Goal: Check status: Check status

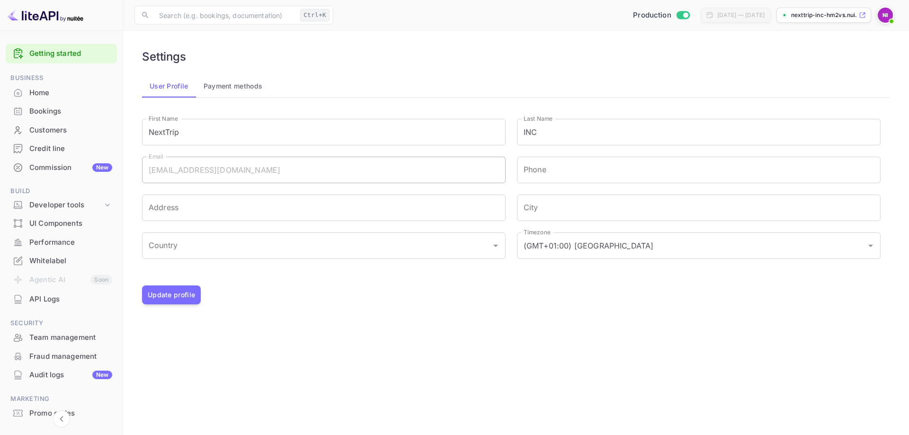
click at [883, 19] on img at bounding box center [885, 15] width 15 height 15
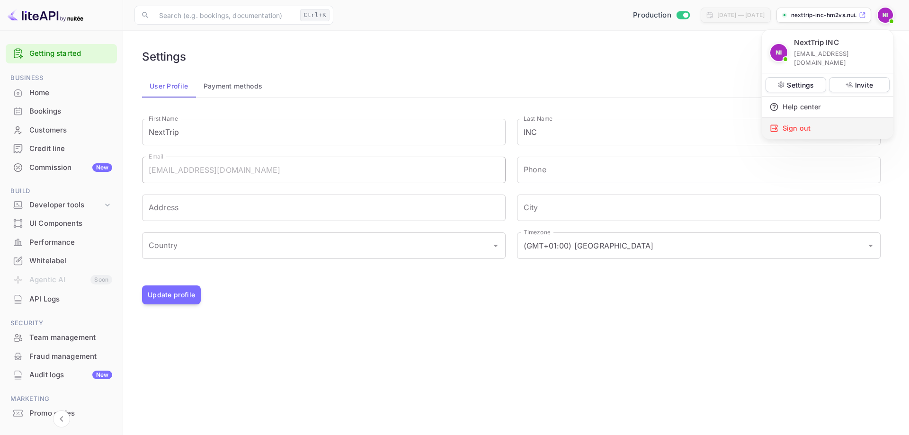
click at [796, 118] on div "Sign out" at bounding box center [828, 128] width 132 height 21
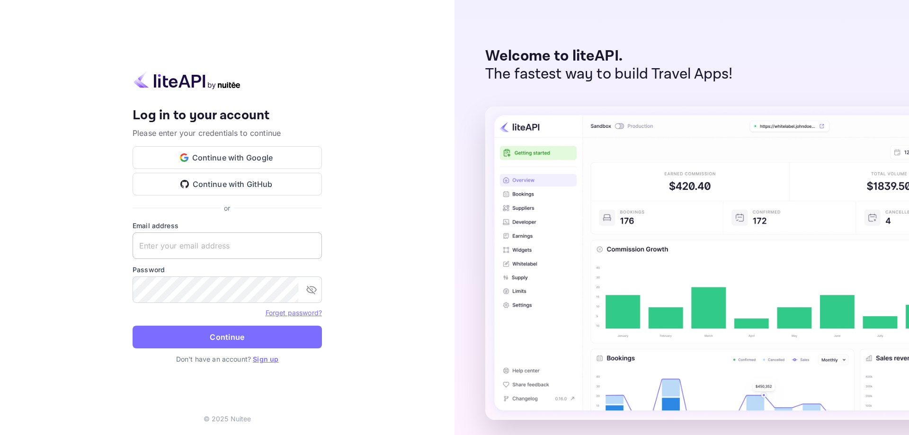
click at [221, 246] on input "text" at bounding box center [227, 246] width 189 height 27
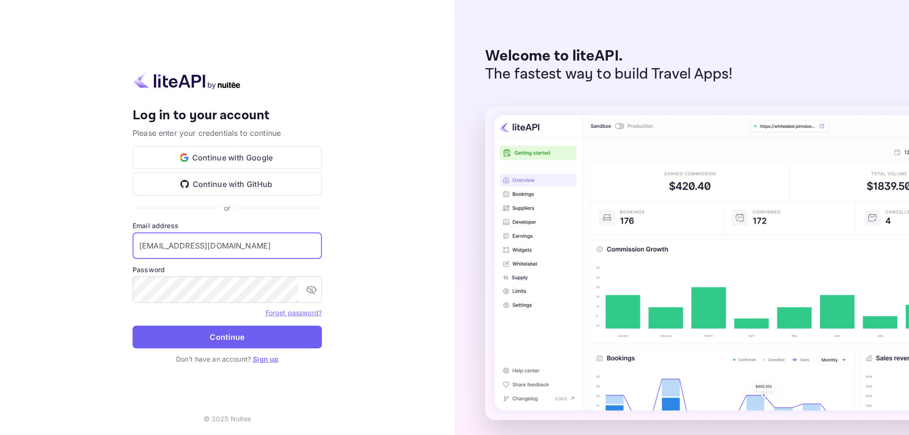
type input "[EMAIL_ADDRESS][DOMAIN_NAME]"
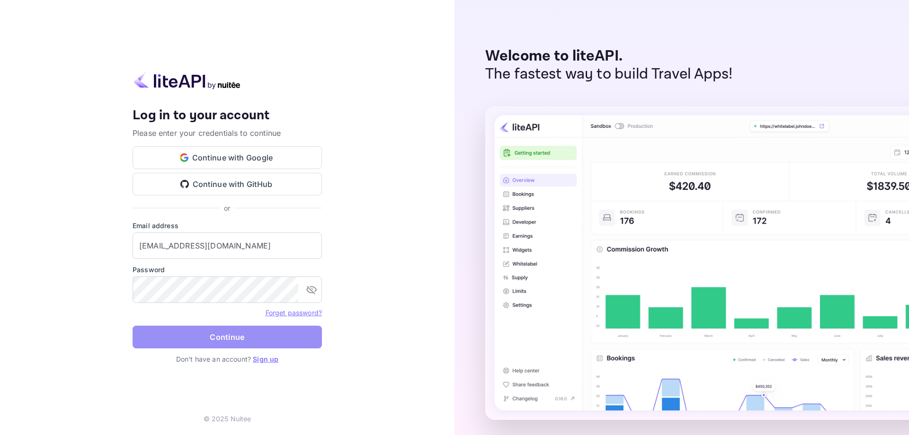
click at [196, 335] on button "Continue" at bounding box center [227, 337] width 189 height 23
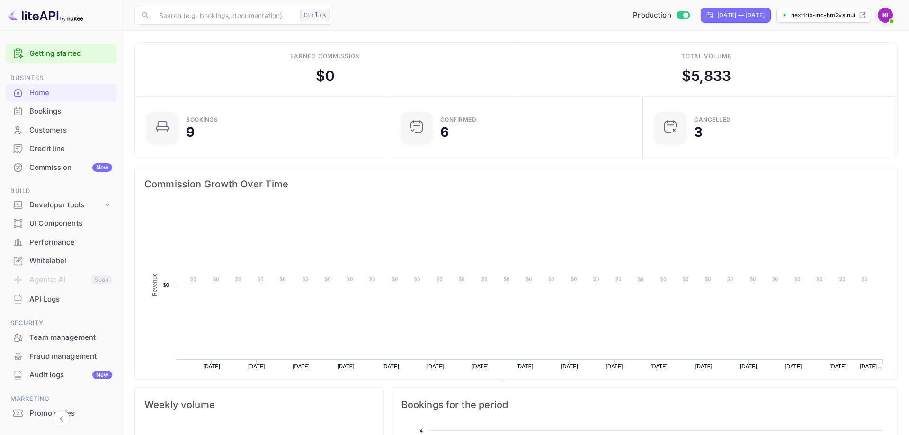
scroll to position [0, 0]
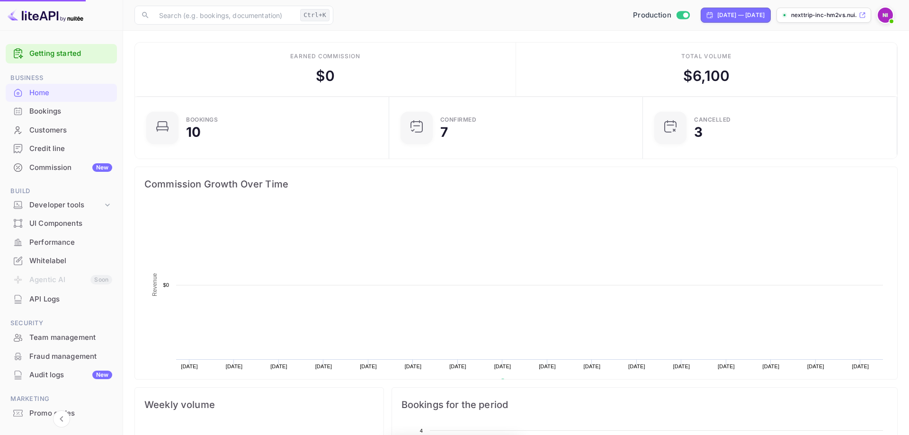
scroll to position [154, 248]
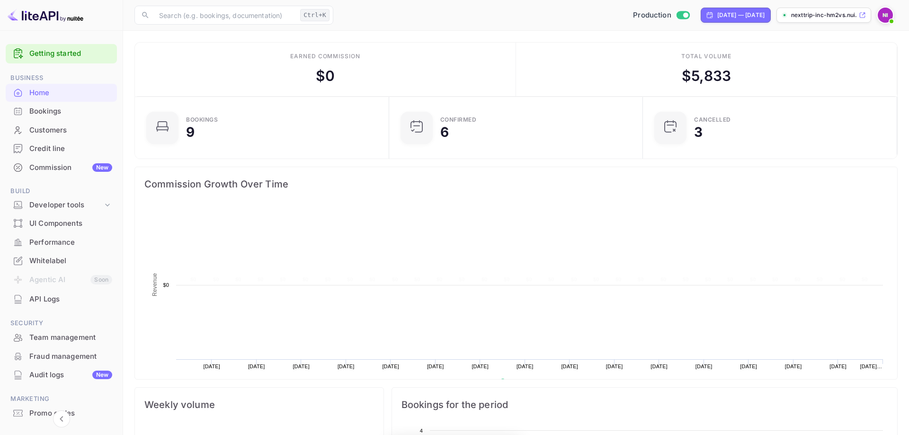
scroll to position [0, 0]
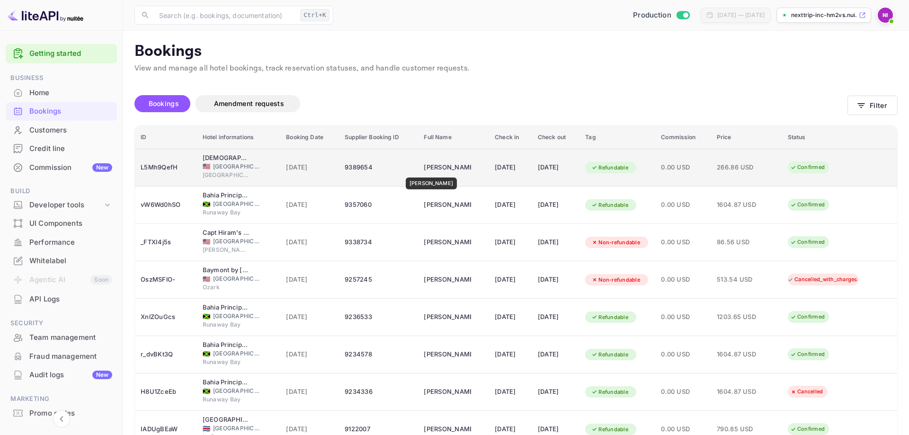
click at [424, 171] on div "Amy Btest" at bounding box center [447, 167] width 47 height 15
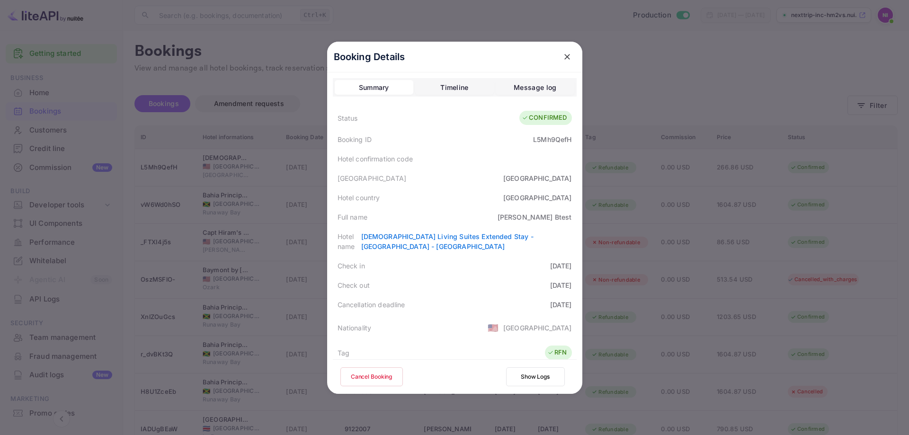
click at [440, 91] on button "Timeline" at bounding box center [454, 87] width 79 height 15
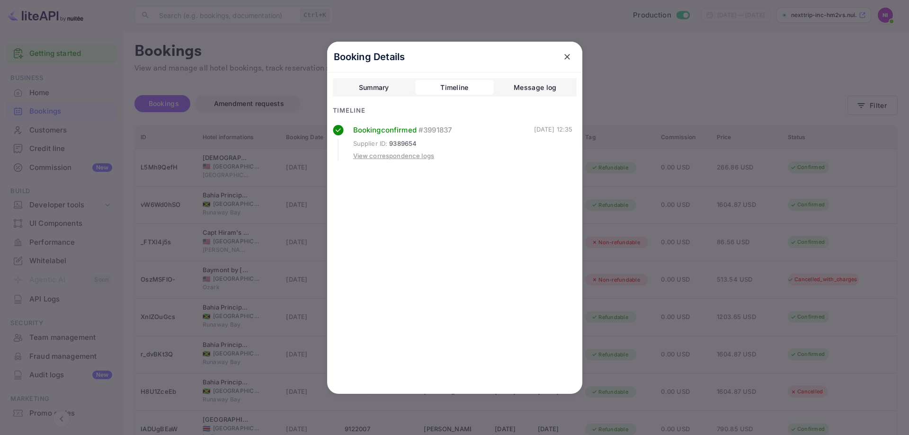
click at [394, 156] on div "View correspondence logs" at bounding box center [393, 156] width 81 height 9
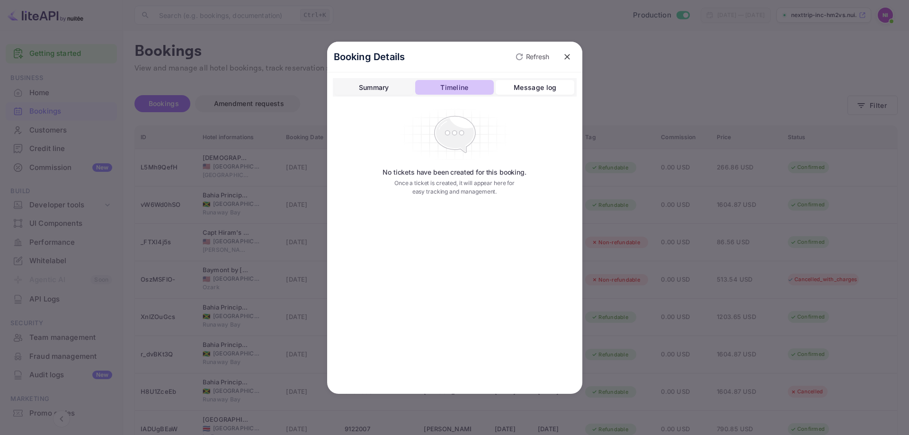
click at [459, 90] on div "Timeline" at bounding box center [454, 87] width 28 height 11
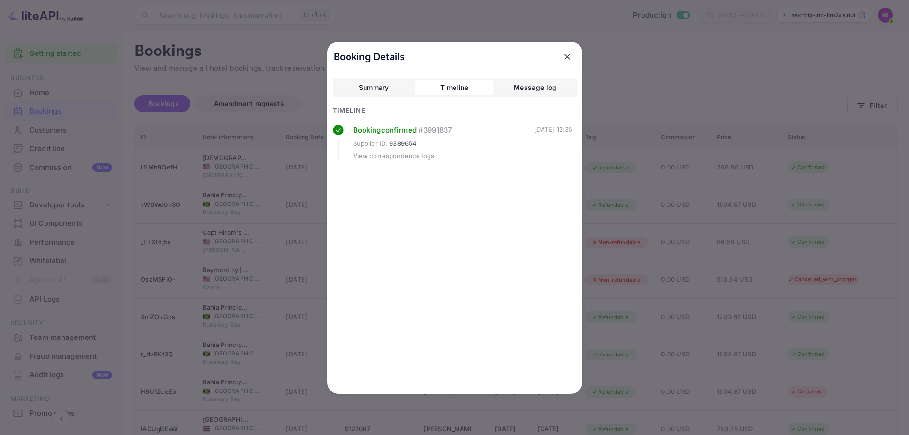
click at [377, 94] on button "Summary" at bounding box center [374, 87] width 79 height 15
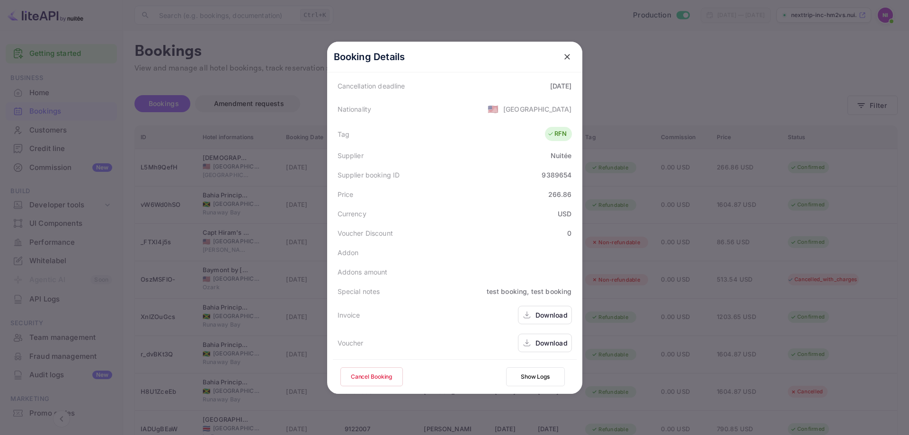
scroll to position [220, 0]
click at [569, 57] on icon "close" at bounding box center [567, 56] width 9 height 9
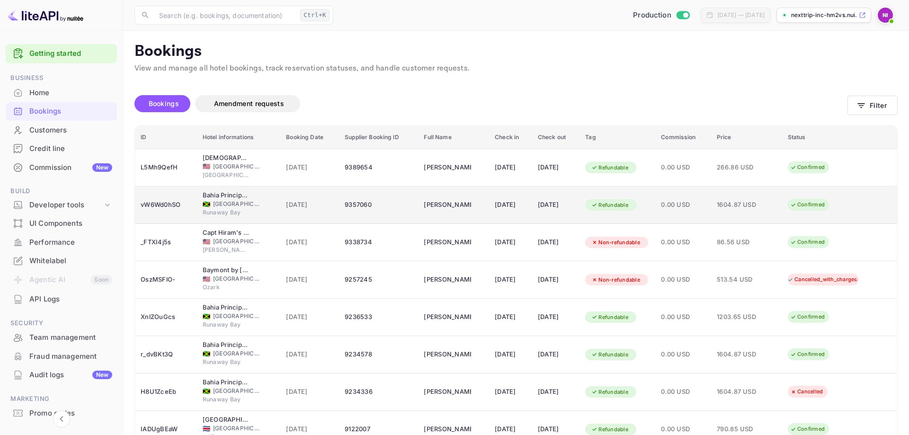
click at [468, 208] on td "Ronaldo Lewis" at bounding box center [453, 205] width 71 height 37
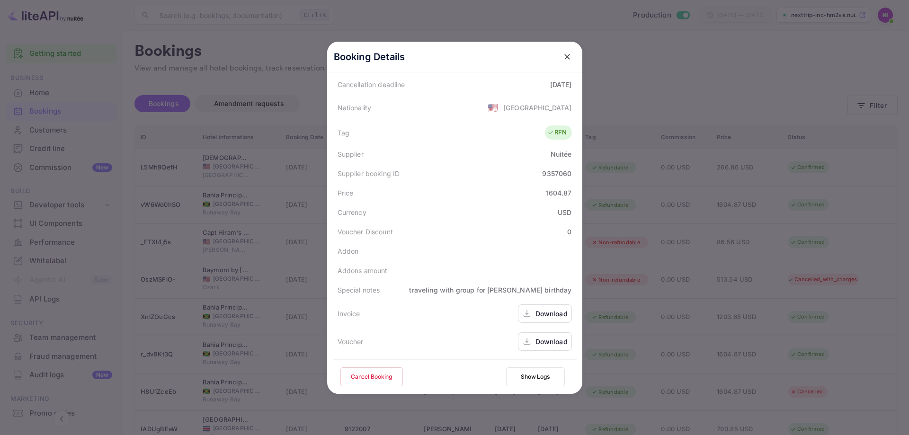
click at [536, 343] on div "Download" at bounding box center [552, 342] width 32 height 10
click at [531, 310] on icon at bounding box center [526, 314] width 9 height 10
click at [571, 57] on icon "close" at bounding box center [567, 56] width 9 height 9
